Goal: Task Accomplishment & Management: Use online tool/utility

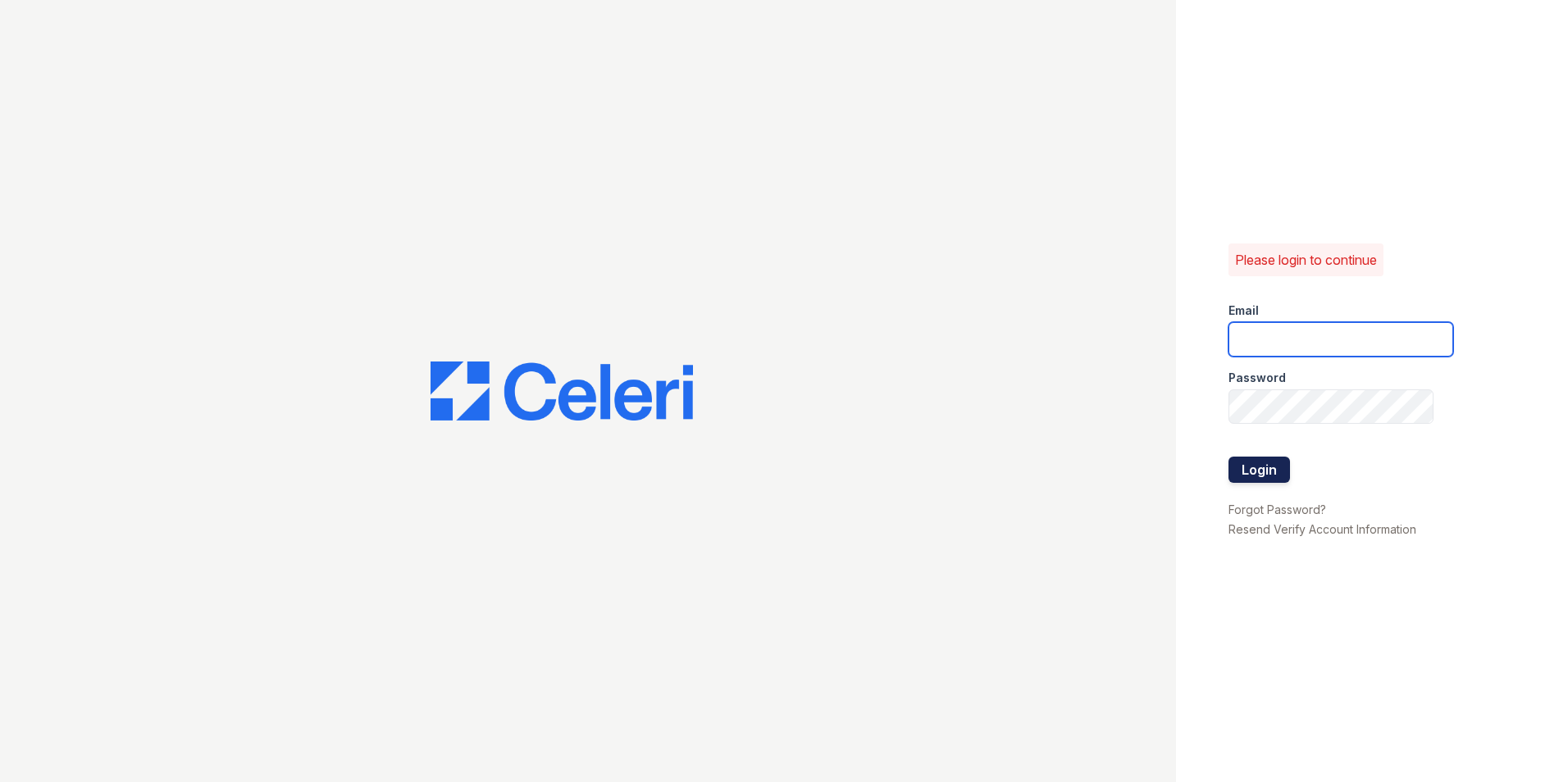
type input "marion.am@cafmanagement.com"
click at [1254, 470] on button "Login" at bounding box center [1259, 470] width 61 height 26
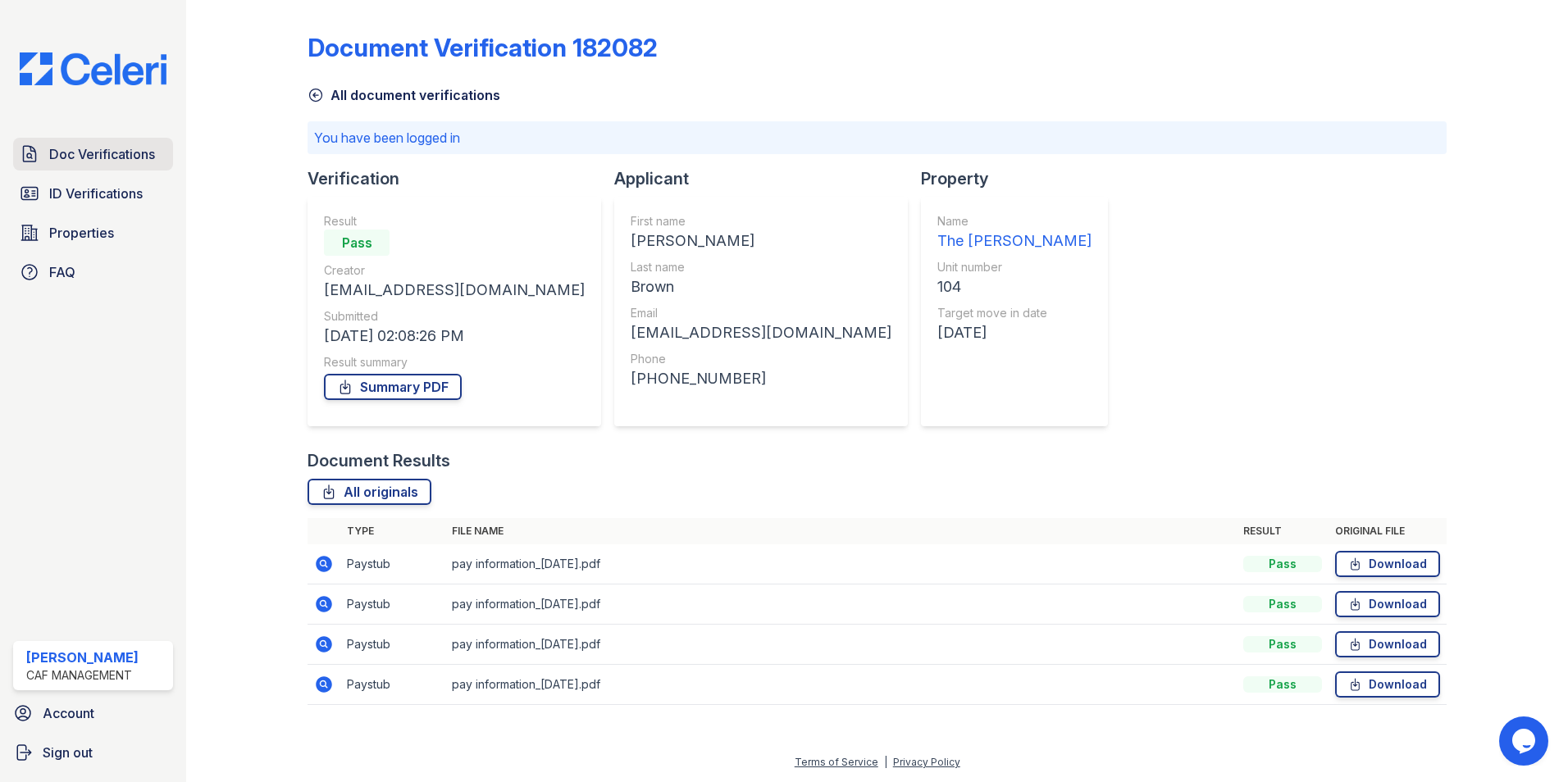
click at [87, 158] on span "Doc Verifications" at bounding box center [102, 154] width 106 height 20
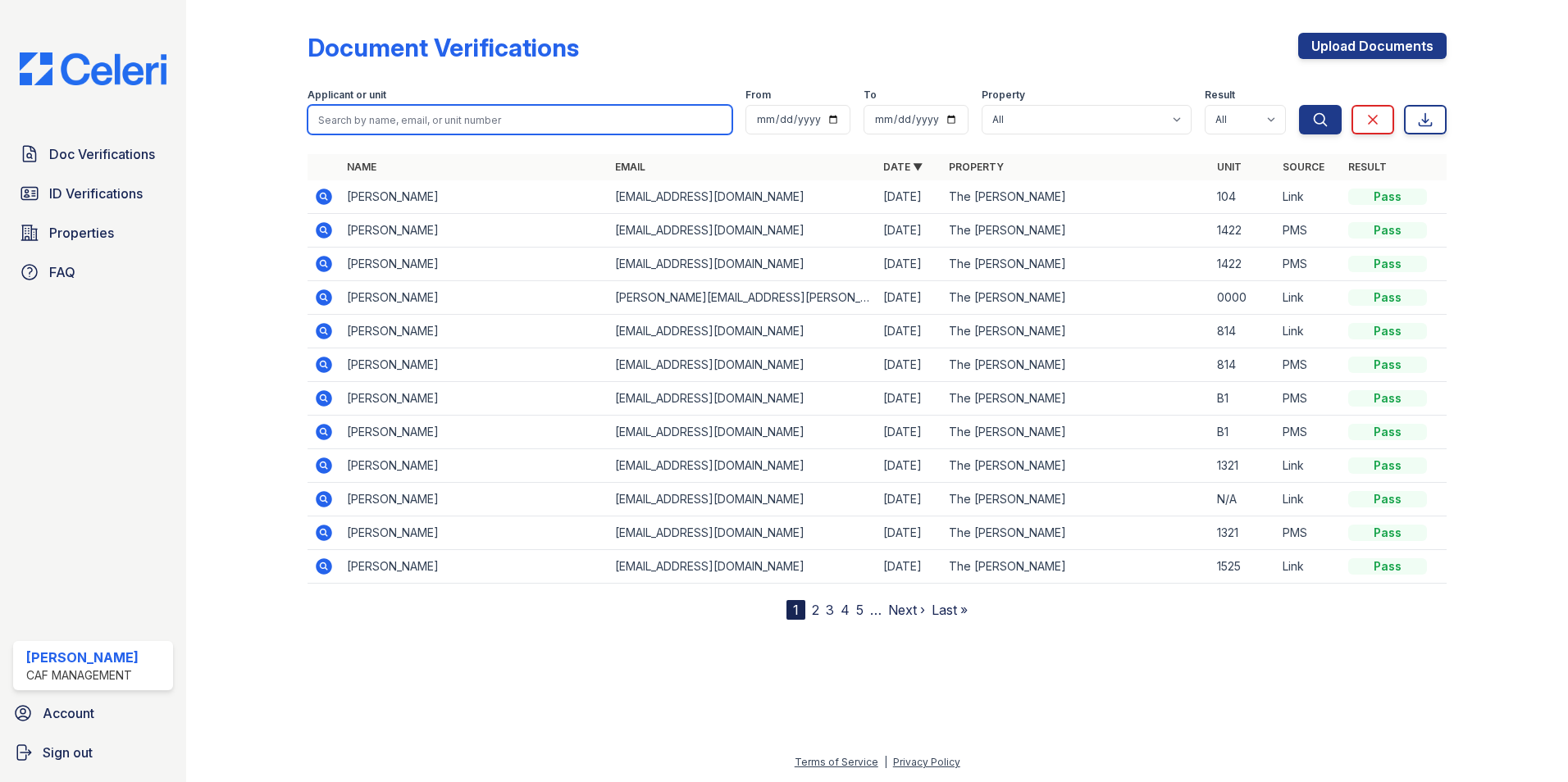
click at [364, 127] on input "search" at bounding box center [520, 120] width 425 height 30
type input "mitchell"
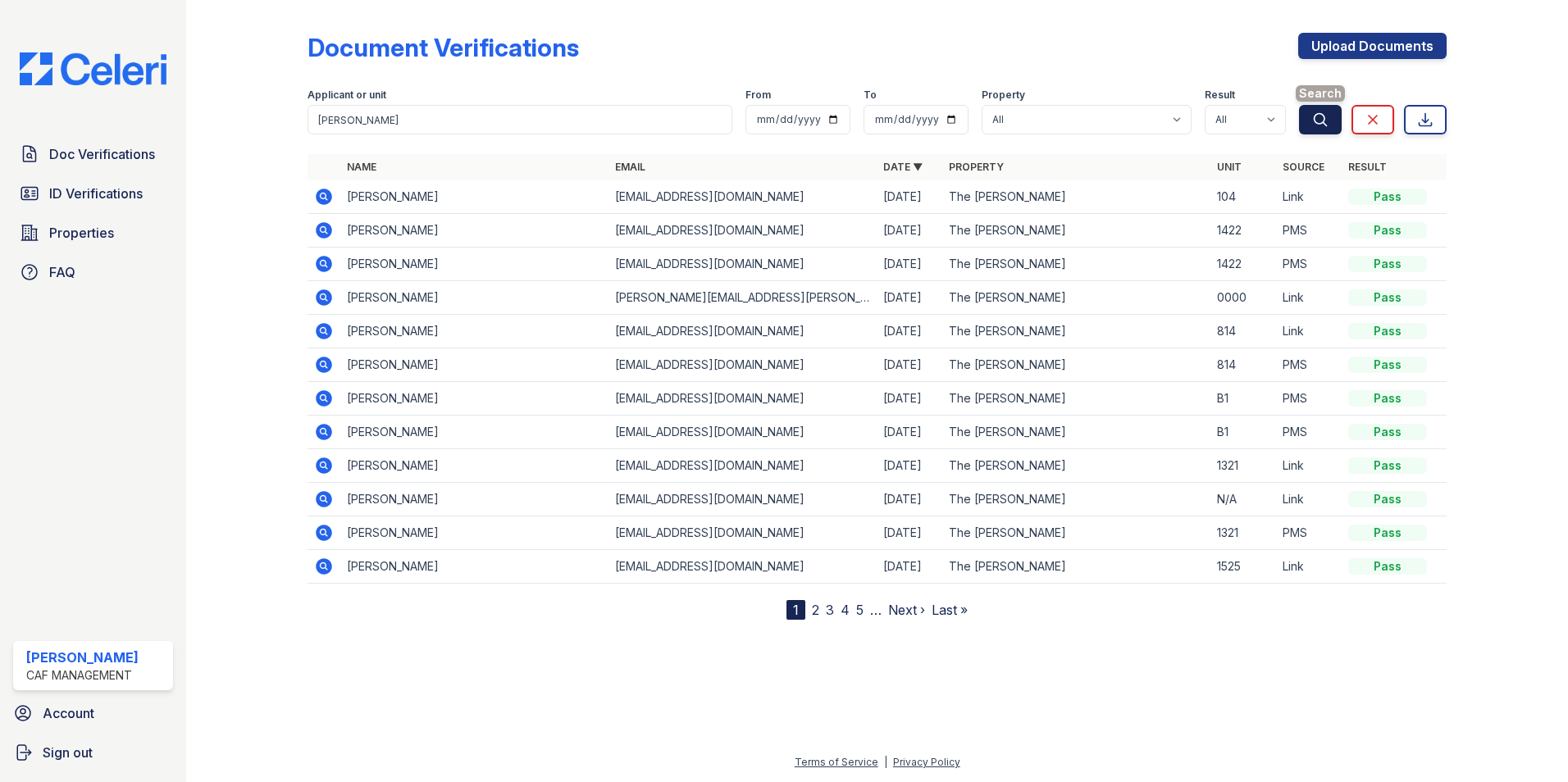
click at [1325, 118] on icon "submit" at bounding box center [1321, 119] width 12 height 12
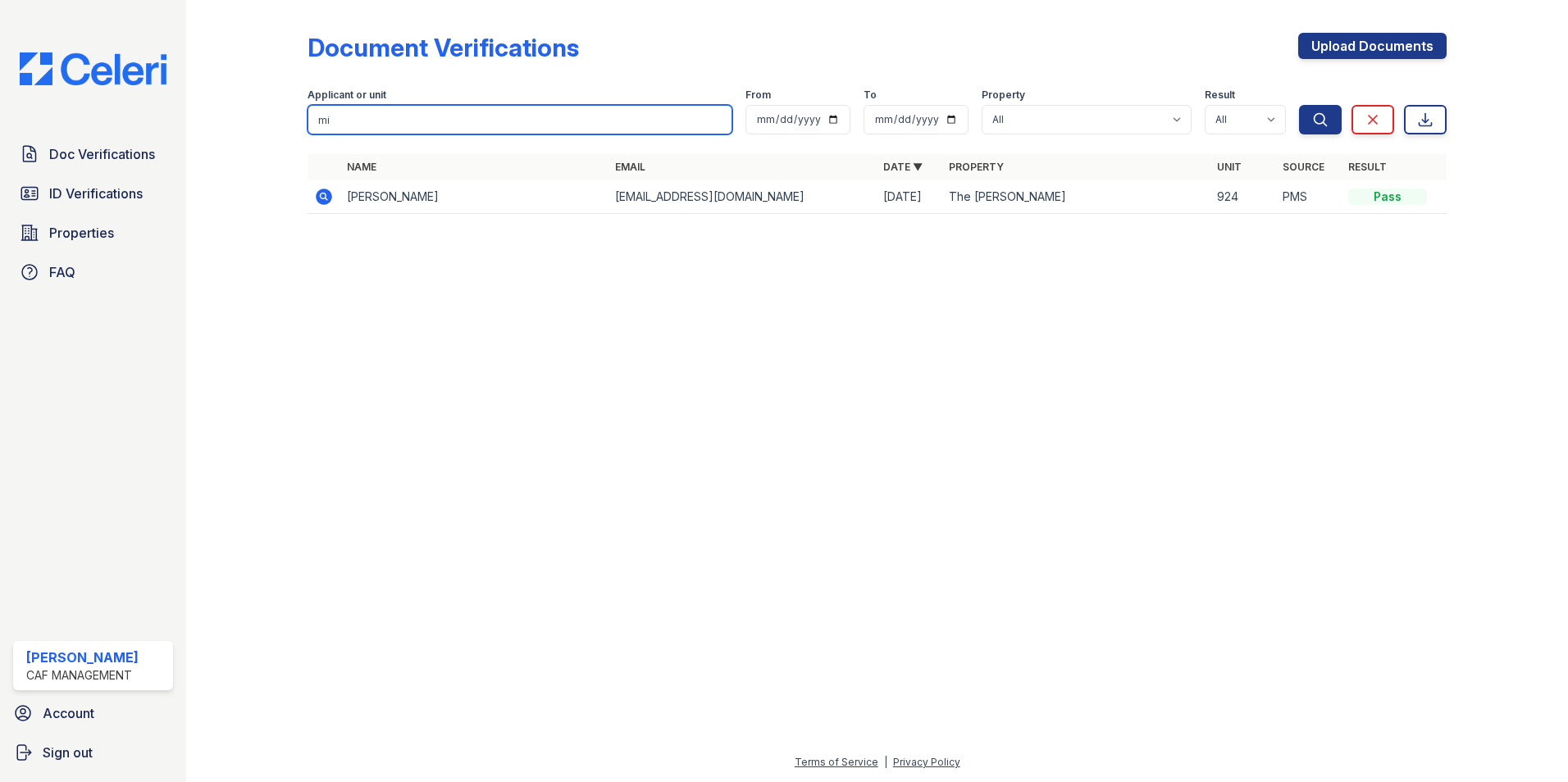
type input "m"
type input "marley"
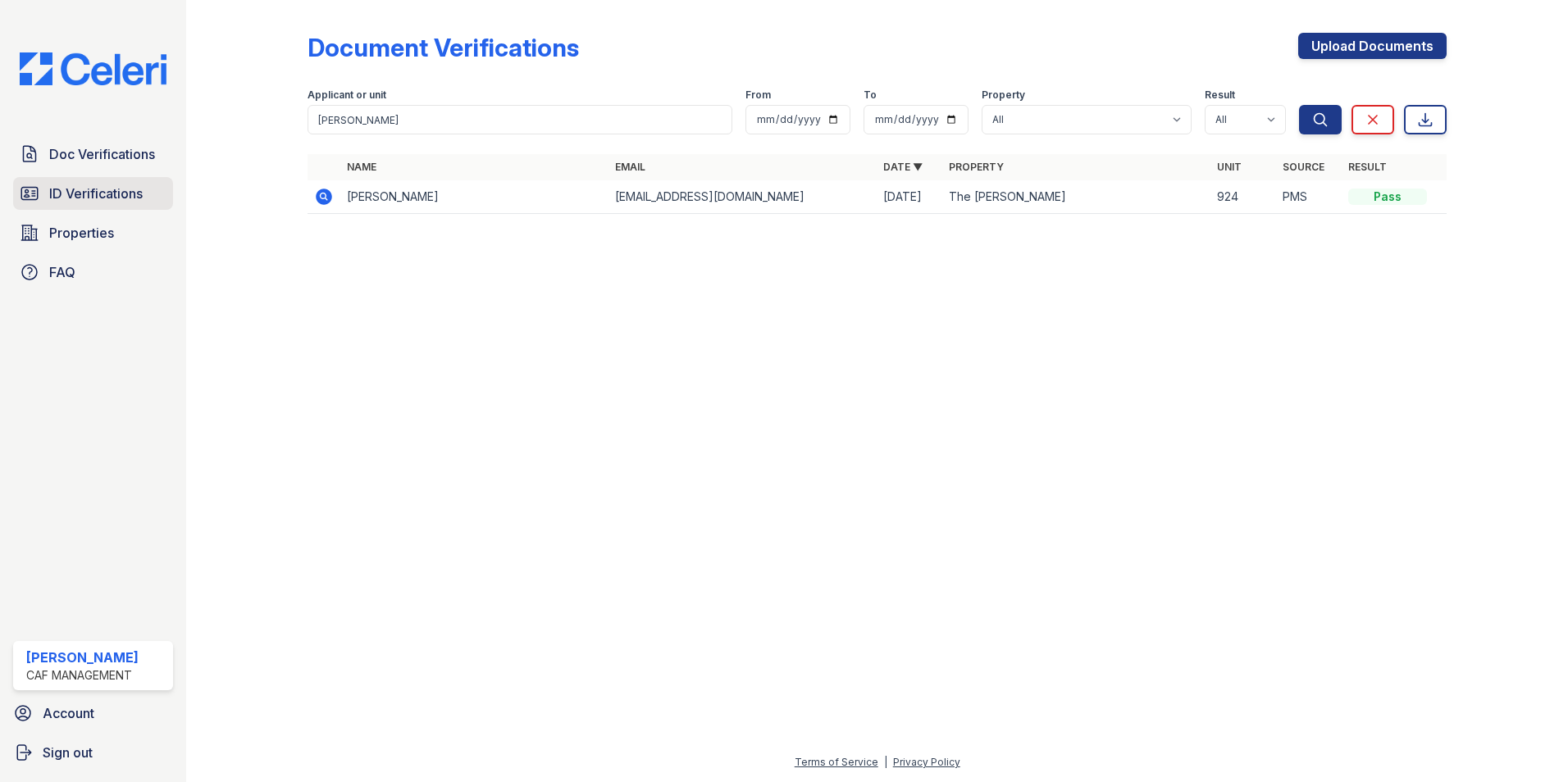
click at [117, 192] on span "ID Verifications" at bounding box center [96, 193] width 93 height 20
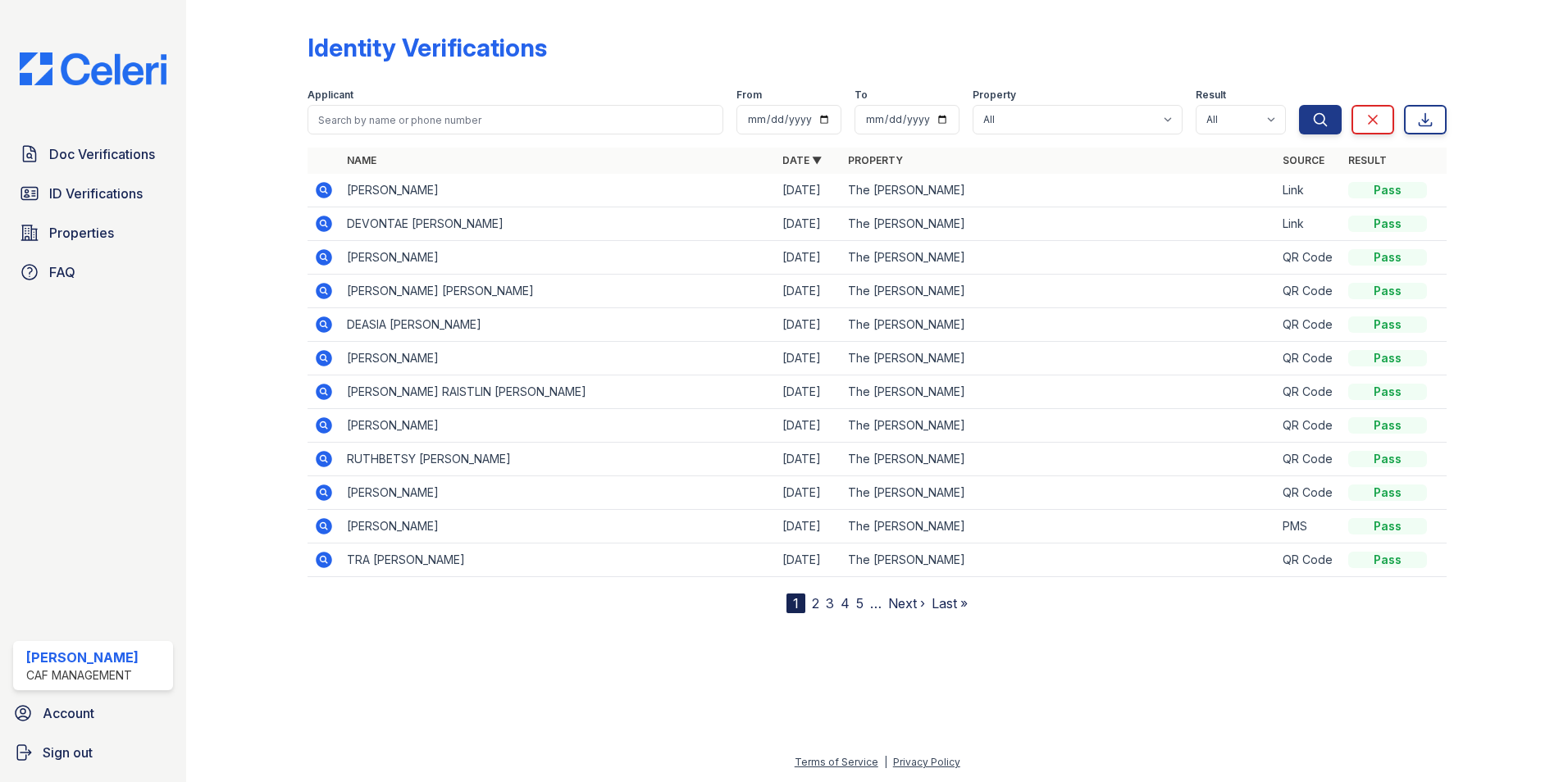
click at [324, 223] on icon at bounding box center [322, 222] width 4 height 4
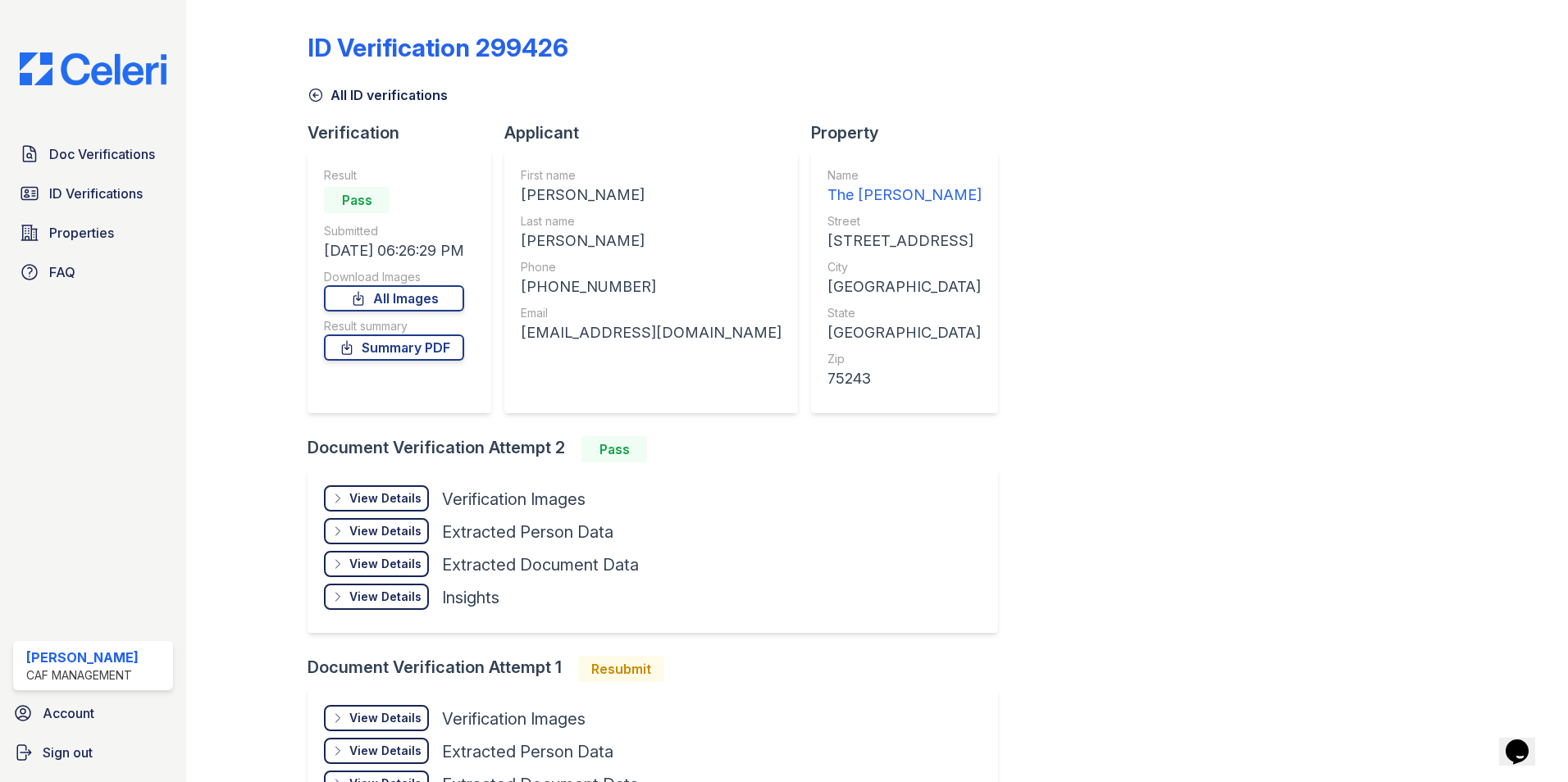
click at [379, 501] on div "View Details" at bounding box center [385, 499] width 72 height 17
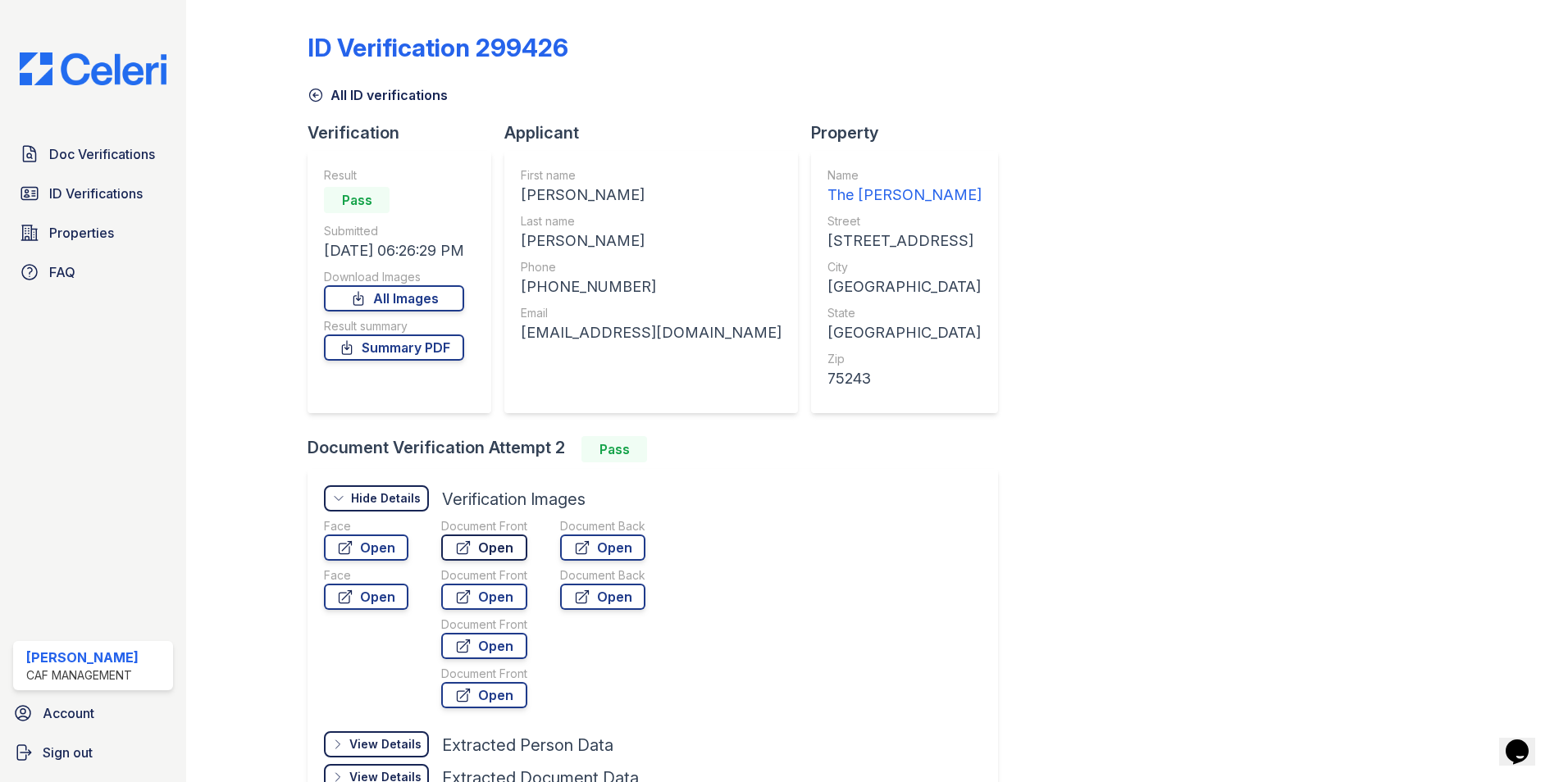
click at [479, 550] on link "Open" at bounding box center [484, 547] width 86 height 26
click at [76, 235] on span "Properties" at bounding box center [82, 233] width 64 height 20
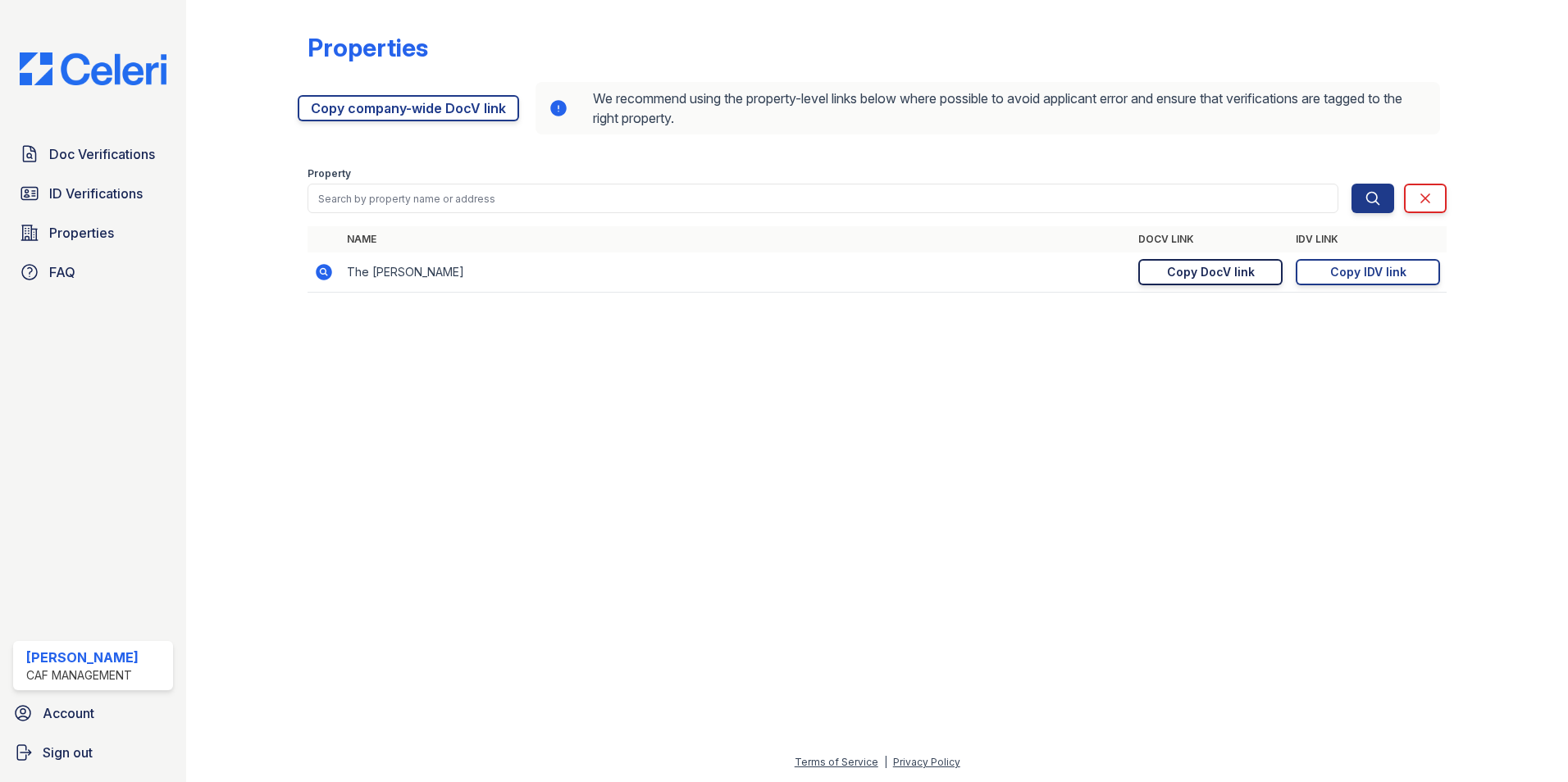
click at [1219, 273] on div "Copy DocV link" at bounding box center [1211, 273] width 88 height 17
click at [76, 160] on span "Doc Verifications" at bounding box center [102, 154] width 106 height 20
